Goal: Task Accomplishment & Management: Use online tool/utility

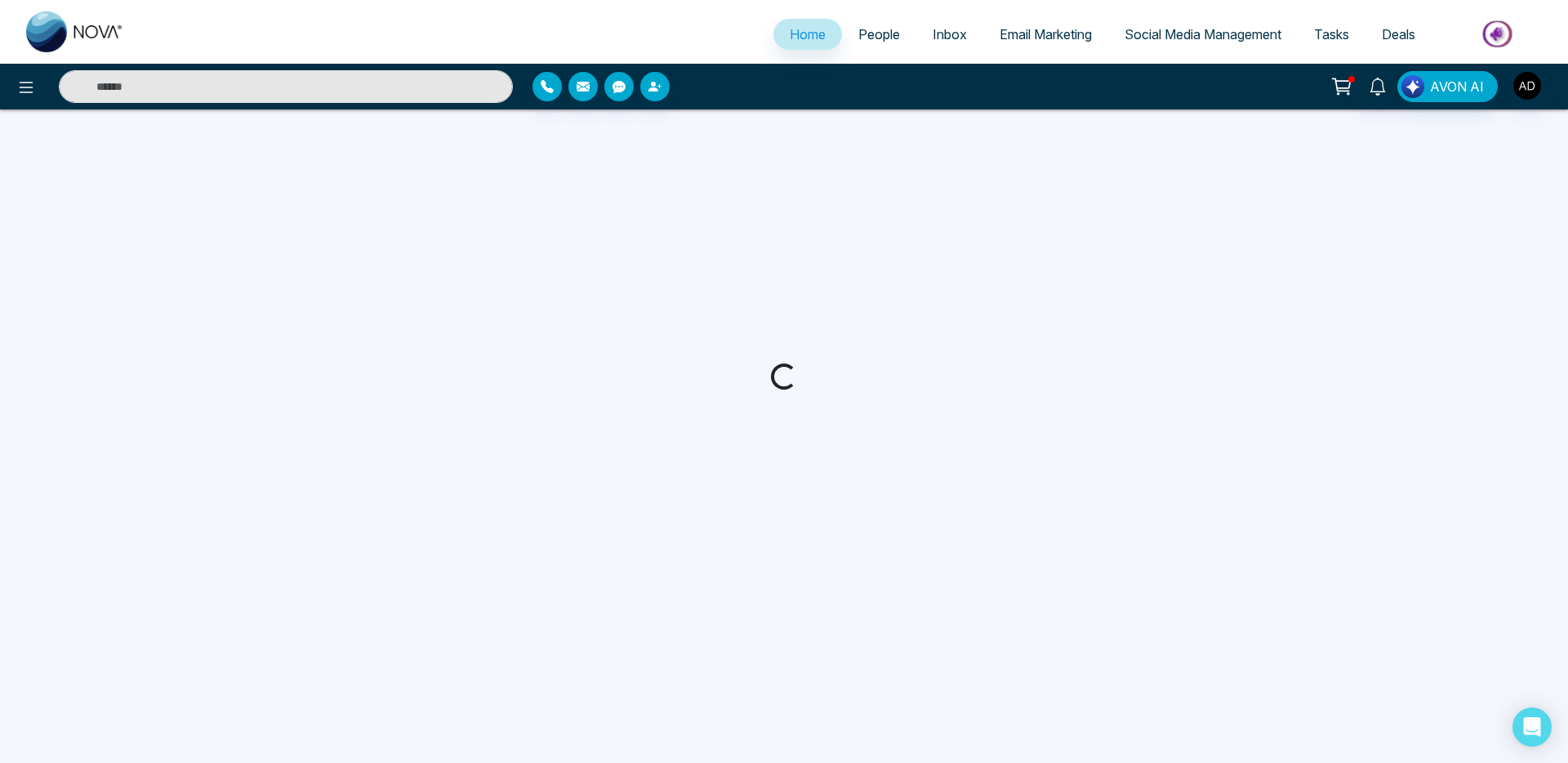
select select "*"
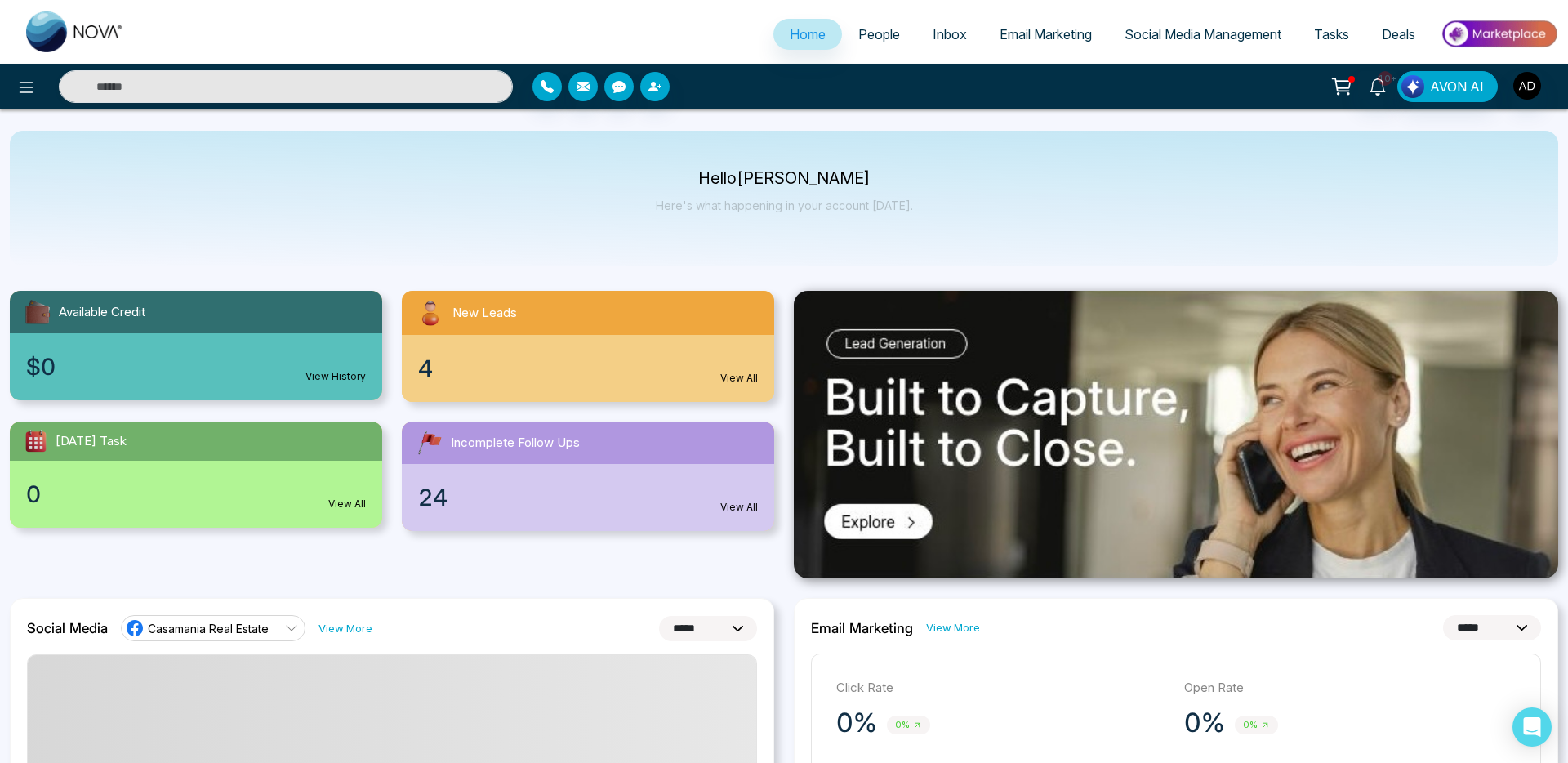
click at [1013, 29] on span "Email Marketing" at bounding box center [1046, 34] width 93 height 16
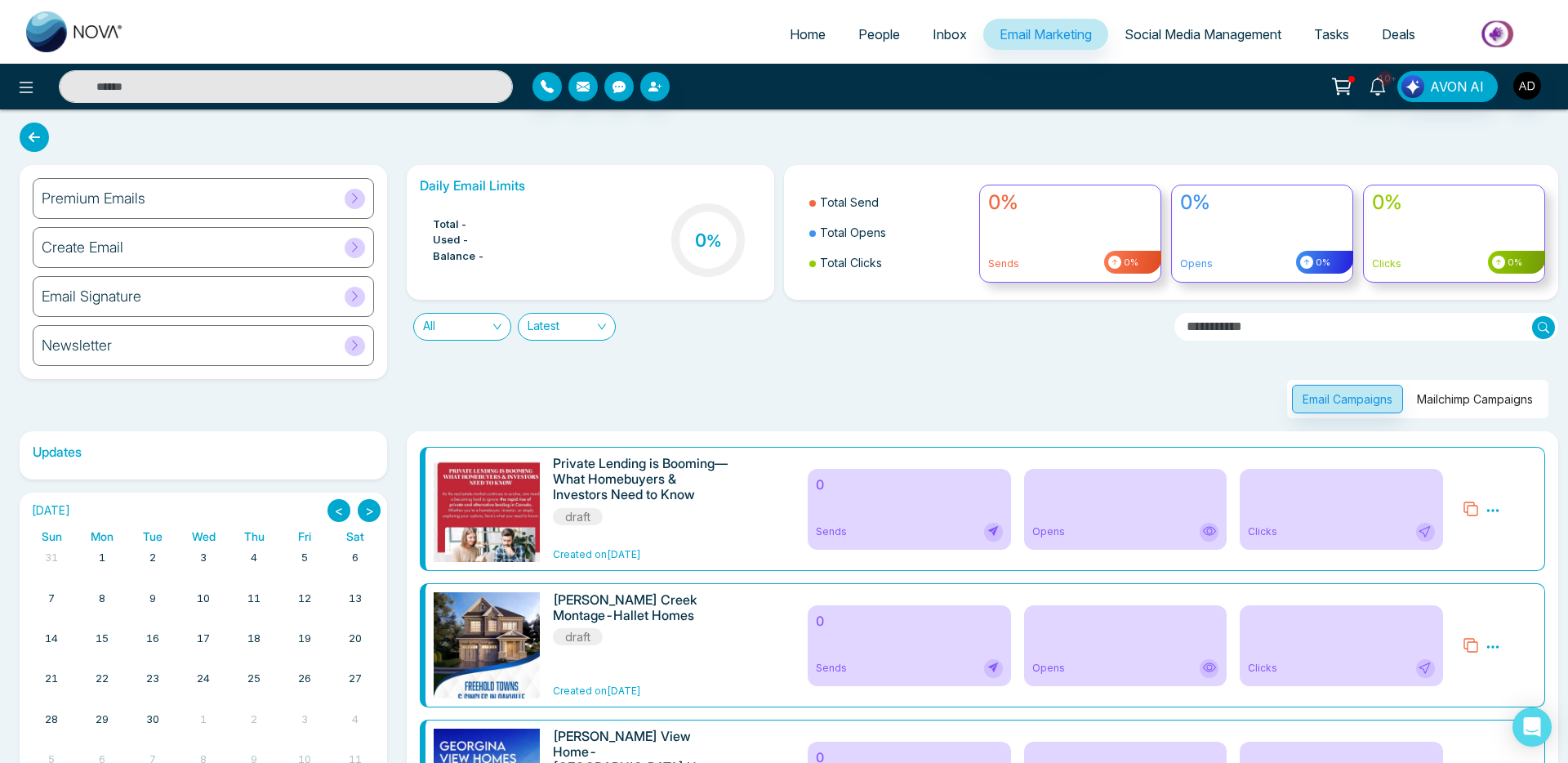
click at [364, 203] on span at bounding box center [355, 198] width 20 height 20
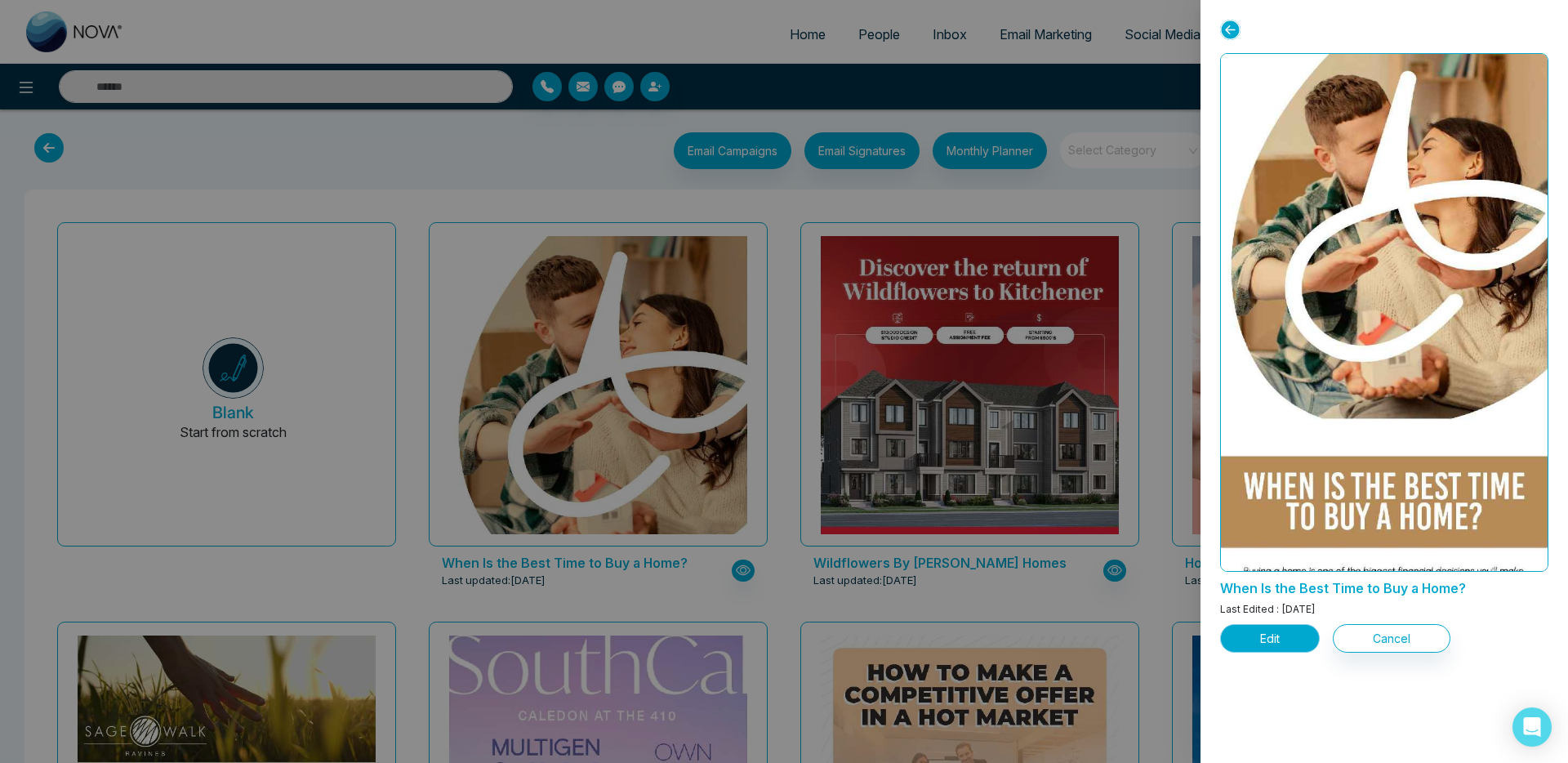
click at [1263, 642] on button "Edit" at bounding box center [1270, 638] width 100 height 29
click at [1276, 636] on button "Edit" at bounding box center [1270, 638] width 100 height 29
click at [1273, 638] on button "Edit" at bounding box center [1270, 638] width 100 height 29
click at [1263, 639] on button "Edit" at bounding box center [1270, 638] width 100 height 29
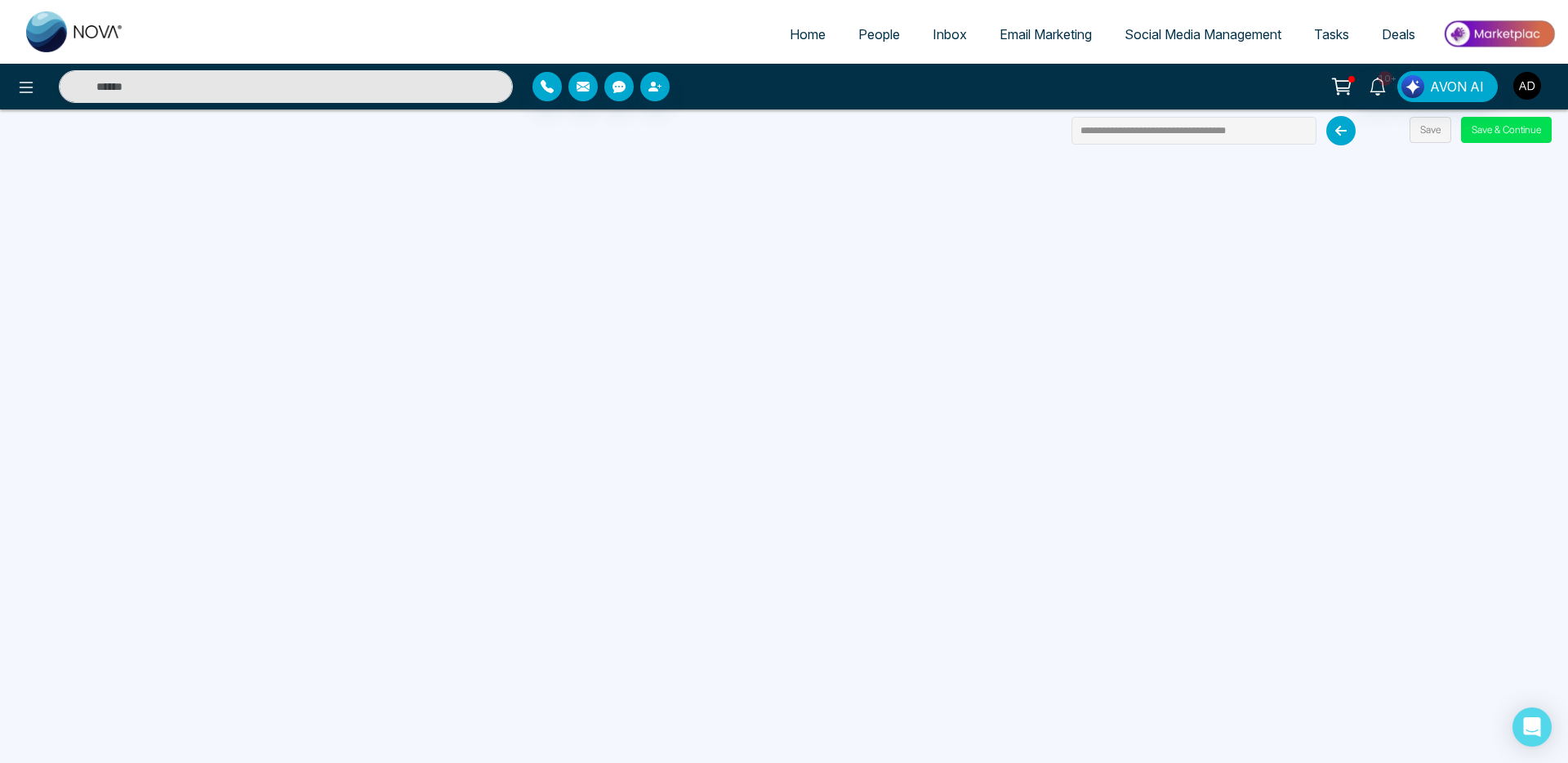
click at [1512, 91] on button "button" at bounding box center [1527, 86] width 29 height 29
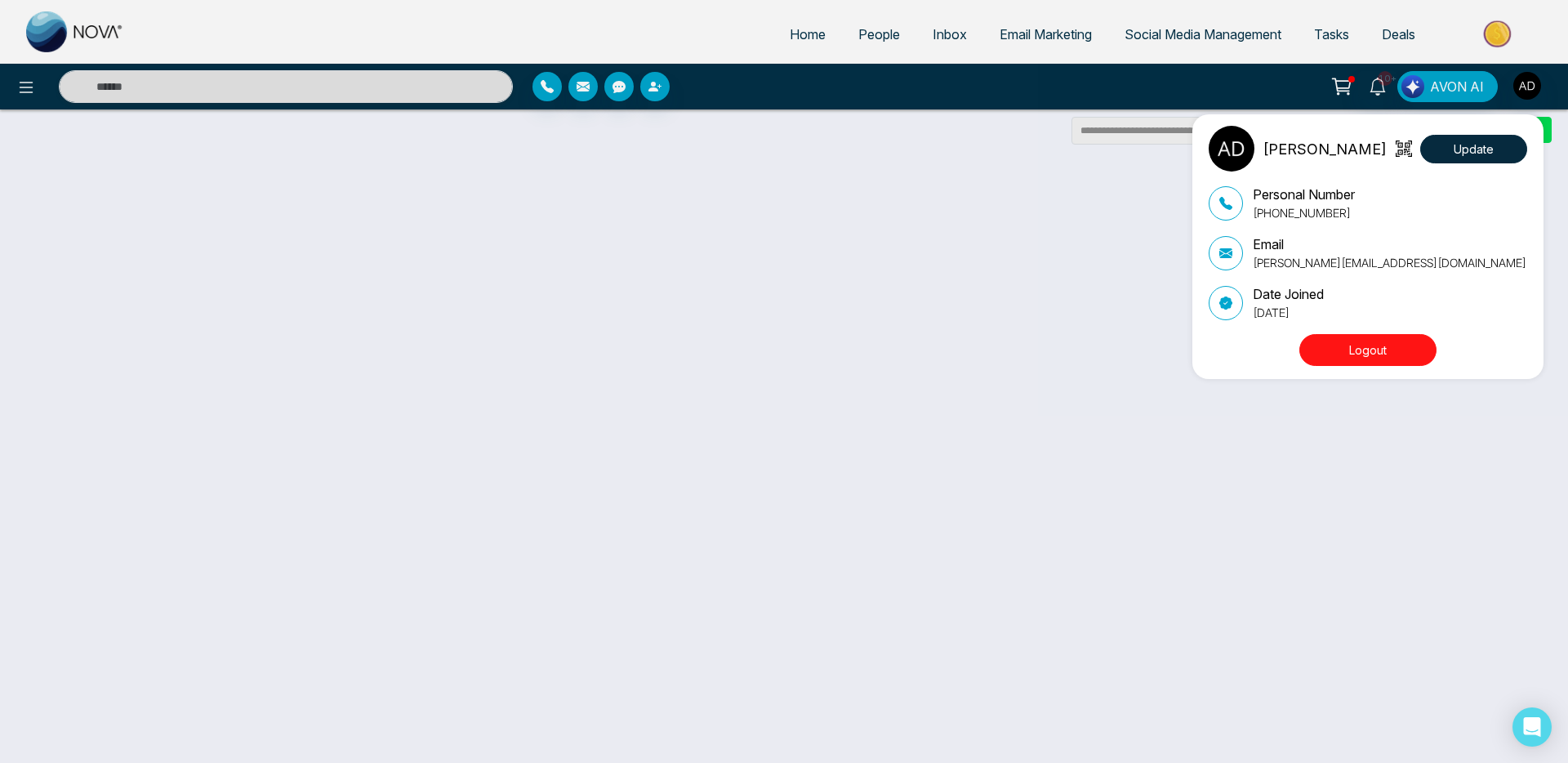
click at [1355, 341] on button "Logout" at bounding box center [1368, 350] width 138 height 32
